Goal: Task Accomplishment & Management: Complete application form

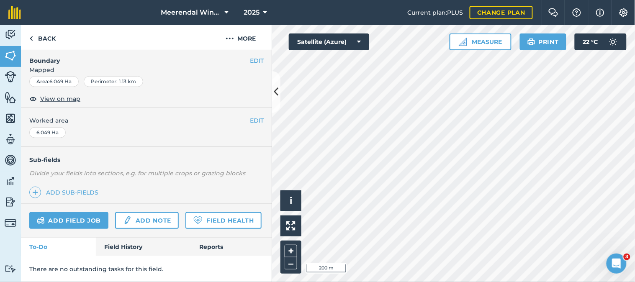
scroll to position [145, 0]
click at [126, 246] on link "Field History" at bounding box center [143, 247] width 95 height 18
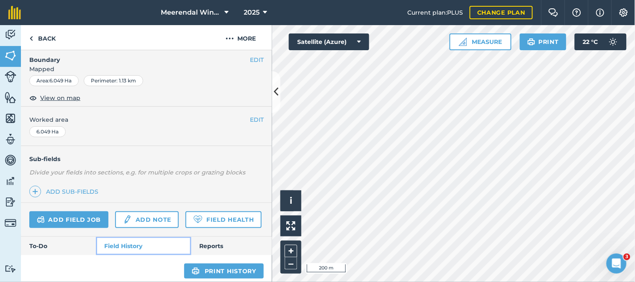
scroll to position [139, 0]
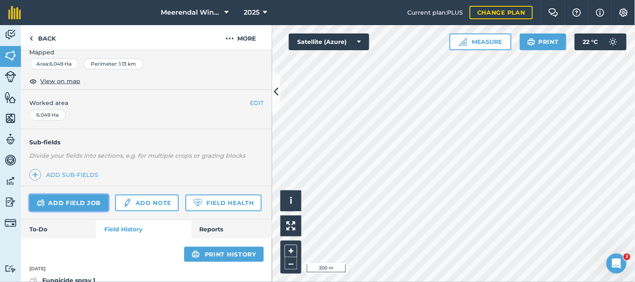
click at [83, 204] on link "Add field job" at bounding box center [68, 203] width 79 height 17
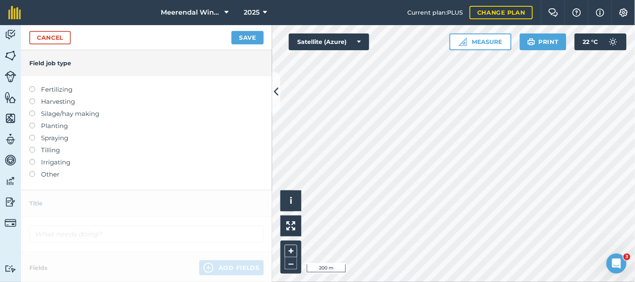
click at [32, 171] on label at bounding box center [35, 171] width 12 height 0
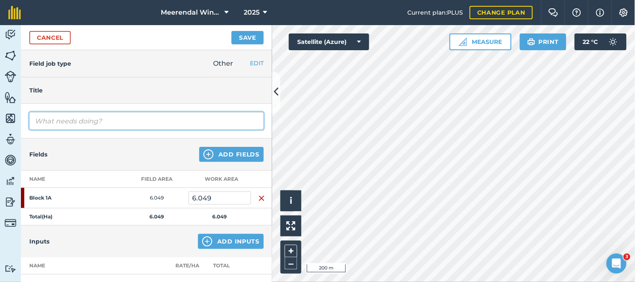
click at [64, 119] on input "text" at bounding box center [146, 121] width 235 height 18
type input "1st Suckering"
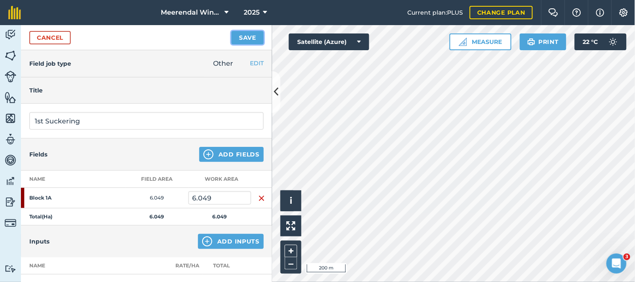
click at [248, 36] on button "Save" at bounding box center [248, 37] width 32 height 13
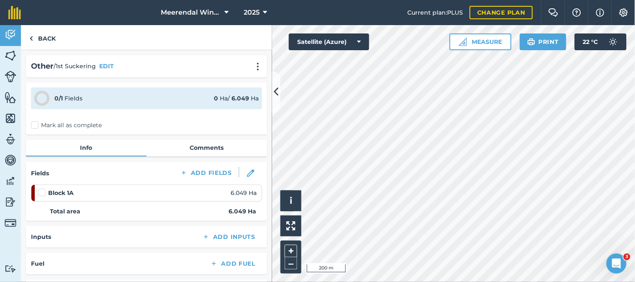
click at [44, 188] on label at bounding box center [43, 188] width 10 height 0
click at [44, 190] on input "checkbox" at bounding box center [40, 190] width 5 height 5
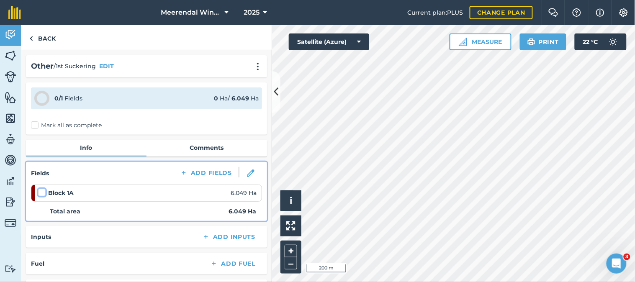
checkbox input "false"
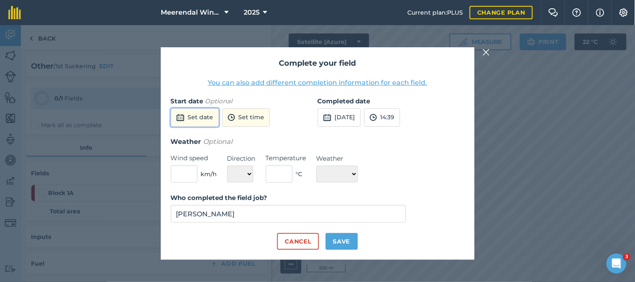
click at [200, 116] on button "Set date" at bounding box center [195, 117] width 48 height 18
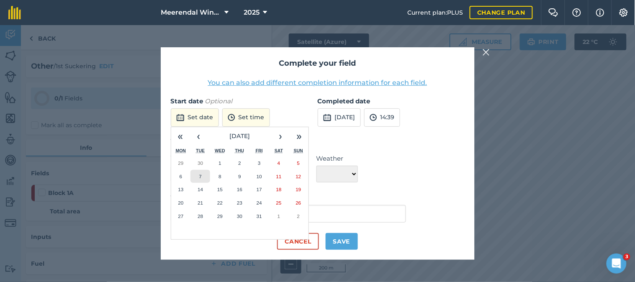
click at [199, 174] on abbr "7" at bounding box center [200, 176] width 3 height 5
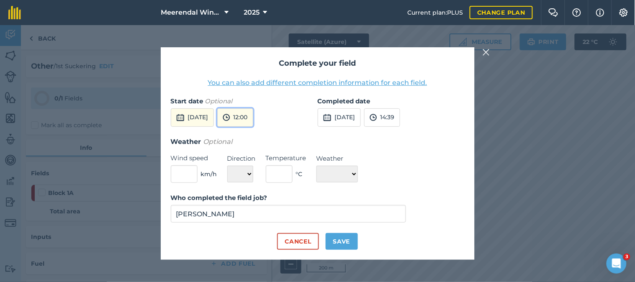
click at [253, 120] on button "12:00" at bounding box center [235, 117] width 36 height 18
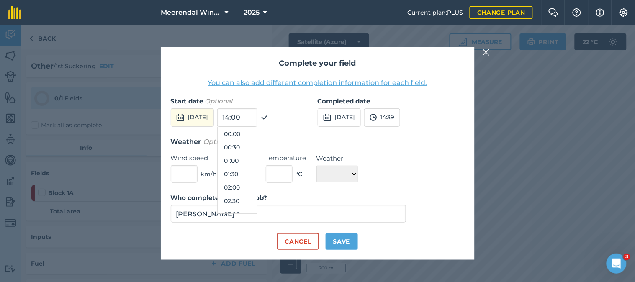
scroll to position [281, 0]
click at [249, 157] on button "11:30" at bounding box center [237, 160] width 39 height 13
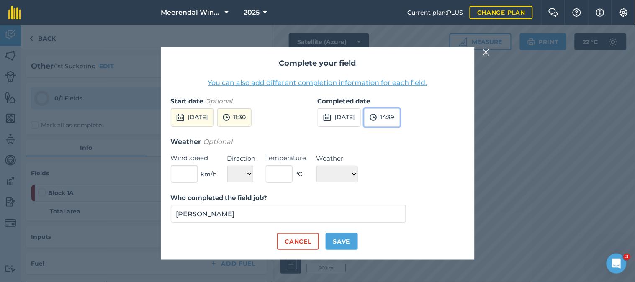
click at [400, 117] on button "14:39" at bounding box center [382, 117] width 36 height 18
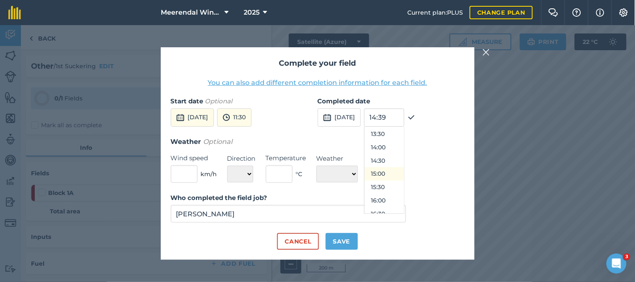
scroll to position [408, 0]
click at [401, 167] on button "16:30" at bounding box center [384, 167] width 39 height 13
click at [344, 240] on button "Save" at bounding box center [342, 241] width 32 height 17
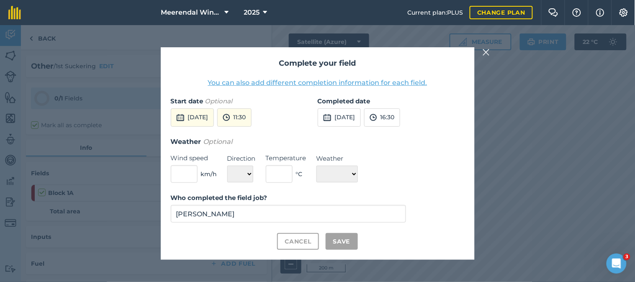
checkbox input "true"
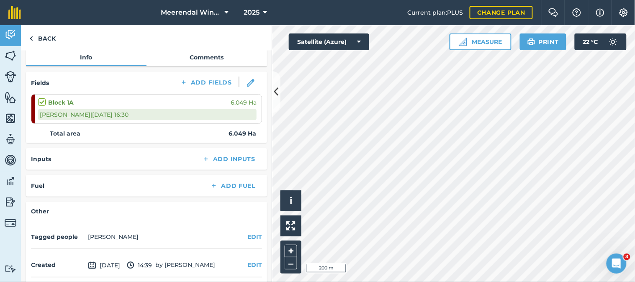
scroll to position [122, 0]
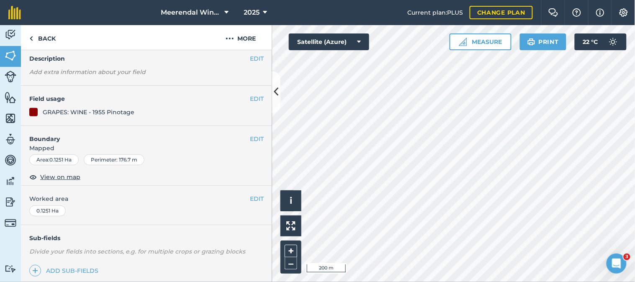
scroll to position [145, 0]
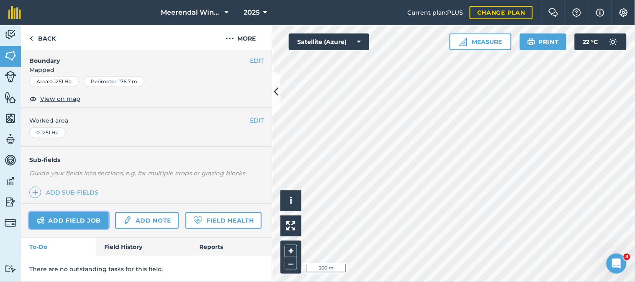
click at [74, 212] on link "Add field job" at bounding box center [68, 220] width 79 height 17
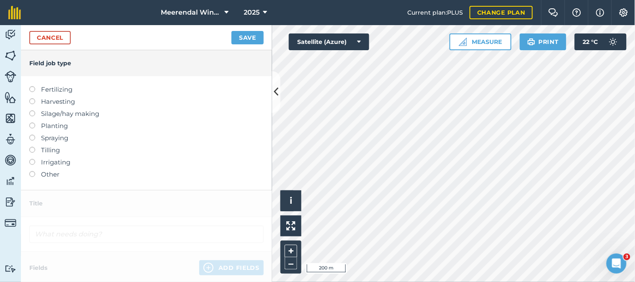
click at [32, 171] on label at bounding box center [35, 171] width 12 height 0
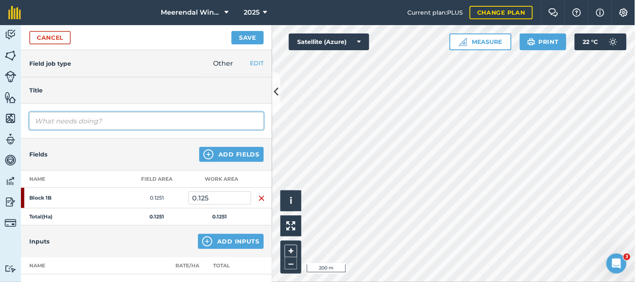
click at [61, 121] on input "text" at bounding box center [146, 121] width 235 height 18
type input "1st Suckering"
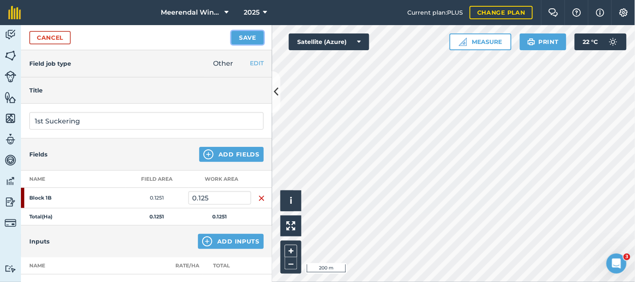
click at [252, 38] on button "Save" at bounding box center [248, 37] width 32 height 13
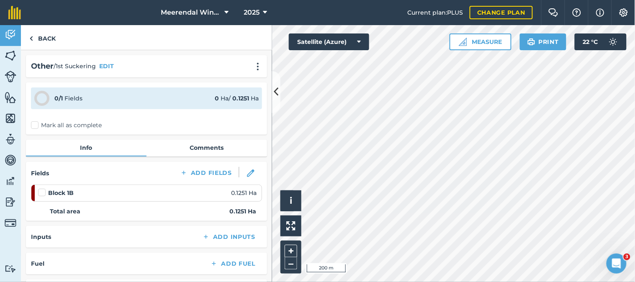
click at [41, 188] on label at bounding box center [43, 188] width 10 height 0
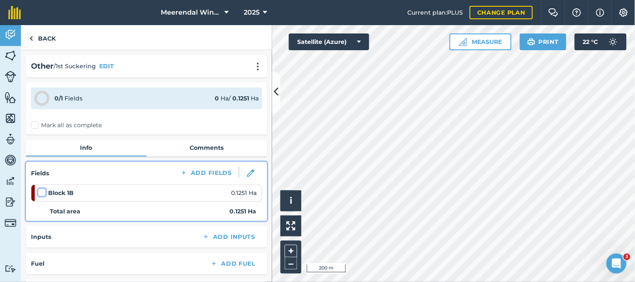
click at [41, 191] on input "checkbox" at bounding box center [40, 190] width 5 height 5
checkbox input "false"
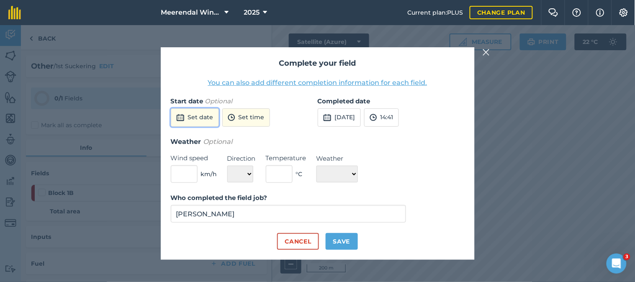
click at [199, 115] on button "Set date" at bounding box center [195, 117] width 48 height 18
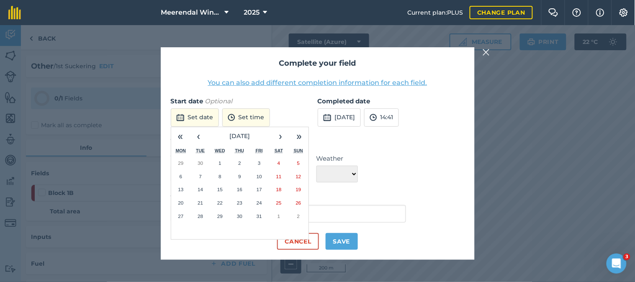
click at [221, 176] on abbr "8" at bounding box center [220, 176] width 3 height 5
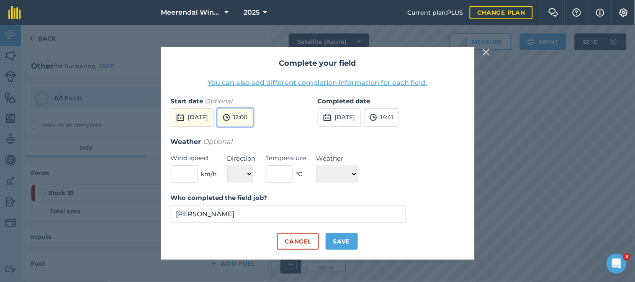
click at [253, 112] on button "12:00" at bounding box center [235, 117] width 36 height 18
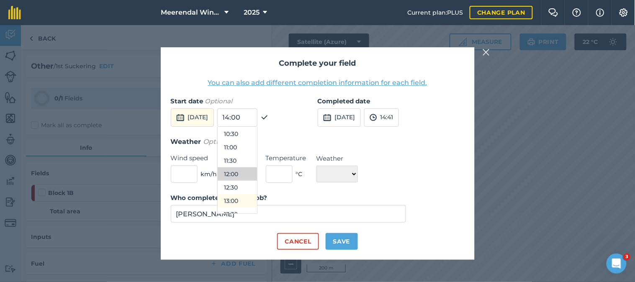
scroll to position [328, 0]
click at [252, 166] on button "13:30" at bounding box center [237, 167] width 39 height 13
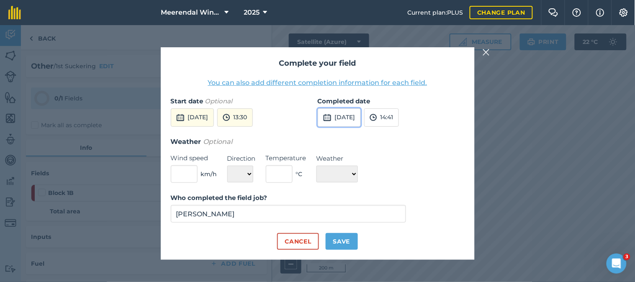
click at [359, 116] on button "[DATE]" at bounding box center [339, 117] width 43 height 18
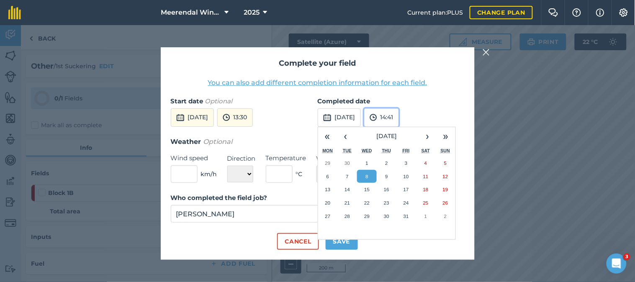
click at [399, 114] on button "14:41" at bounding box center [381, 117] width 35 height 18
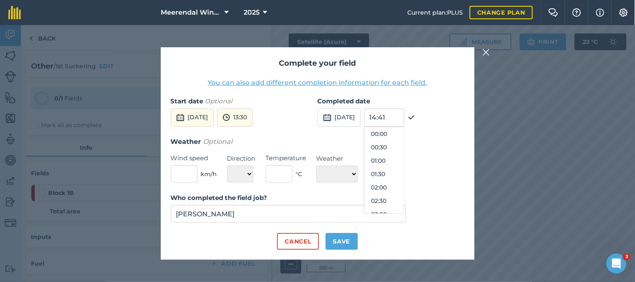
scroll to position [362, 0]
click at [399, 161] on button "14:30" at bounding box center [384, 160] width 39 height 13
click at [344, 241] on button "Save" at bounding box center [342, 241] width 32 height 17
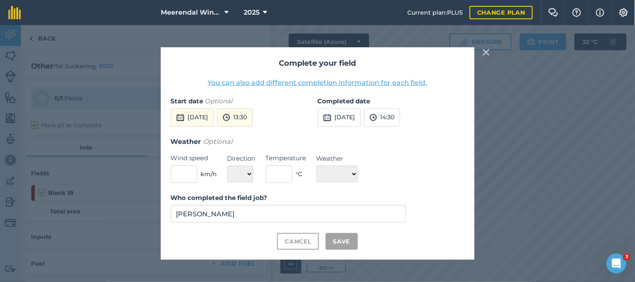
checkbox input "true"
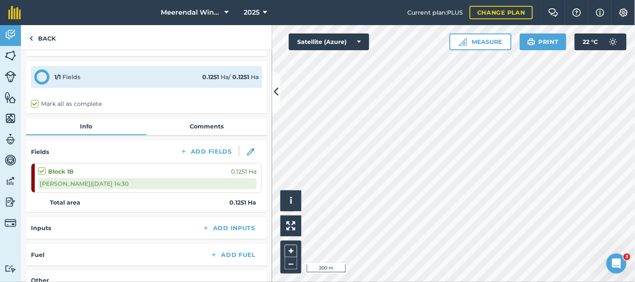
scroll to position [0, 0]
